Goal: Information Seeking & Learning: Learn about a topic

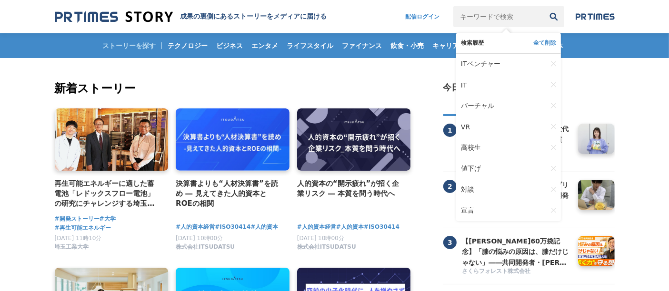
click at [483, 17] on input "キーワードで検索" at bounding box center [498, 16] width 90 height 21
type input "2"
type input "コロナ"
click at [543, 6] on button "検索" at bounding box center [553, 16] width 21 height 21
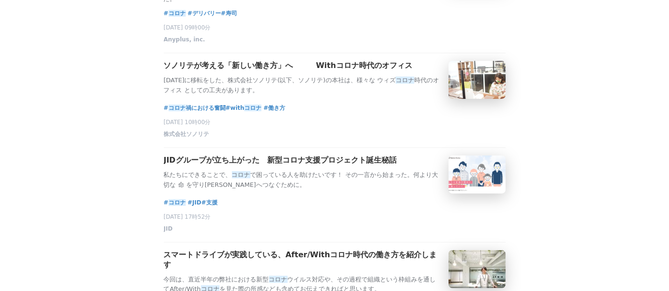
scroll to position [179, 0]
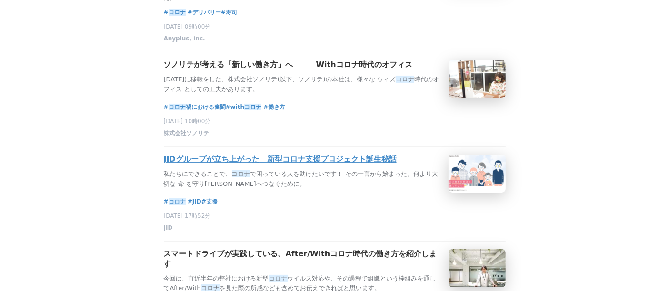
click at [322, 165] on h3 "JIDグループが立ち上がった　新型コロナ支援プロジェクト誕生秘話" at bounding box center [280, 160] width 233 height 10
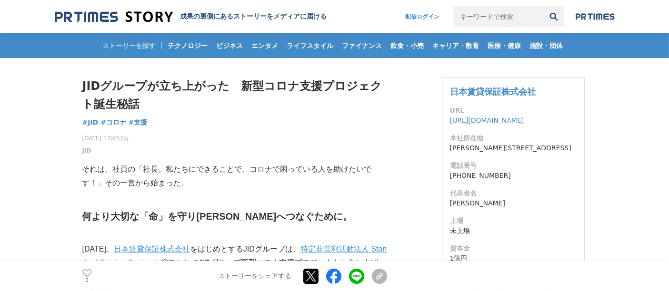
click at [295, 150] on div "2020年9月24日 17時52分 JID 0" at bounding box center [234, 142] width 305 height 25
click at [465, 87] on link "日本賃貸保証株式会社" at bounding box center [493, 92] width 86 height 10
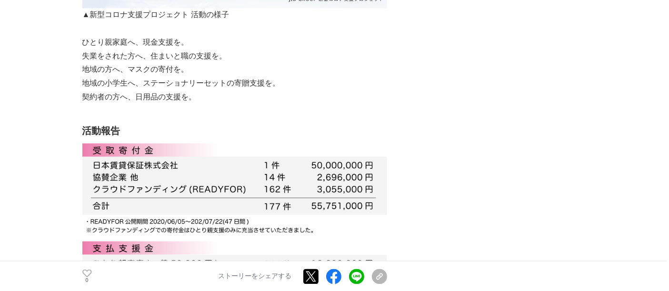
scroll to position [1923, 0]
